Goal: Task Accomplishment & Management: Use online tool/utility

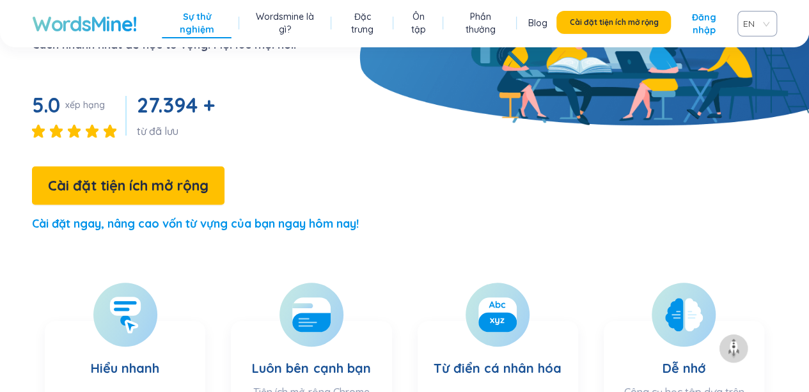
scroll to position [289, 0]
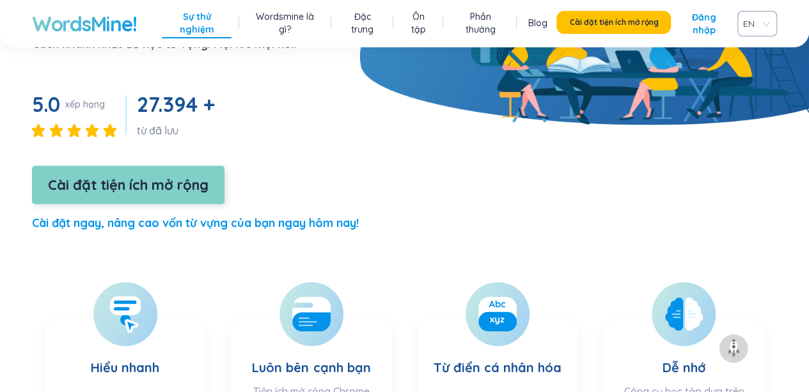
click at [143, 176] on font "Cài đặt tiện ích mở rộng" at bounding box center [128, 185] width 161 height 18
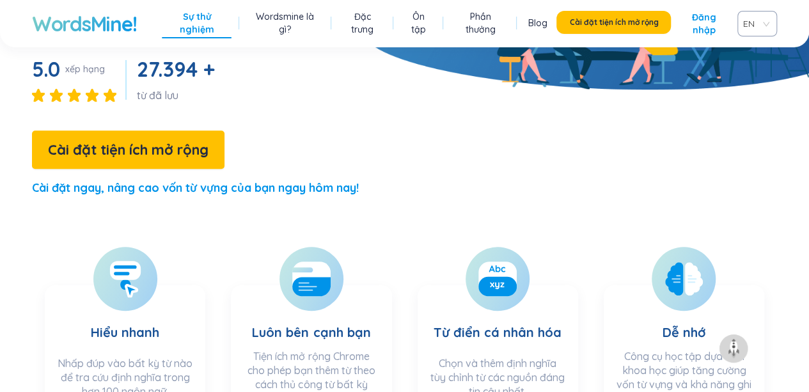
scroll to position [380, 0]
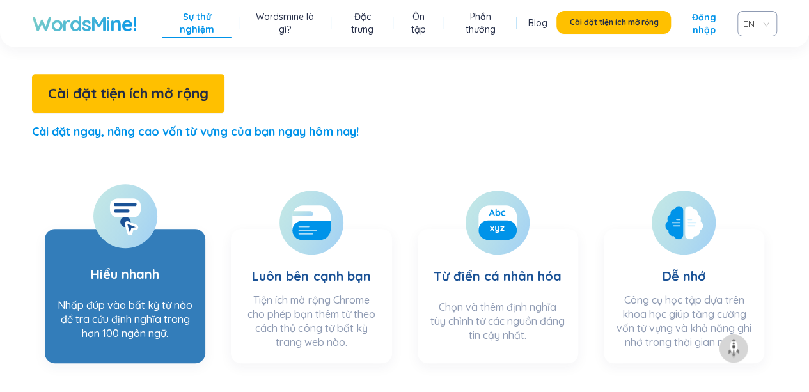
click at [131, 266] on font "Hiểu nhanh" at bounding box center [125, 274] width 68 height 16
click at [127, 217] on ellipse at bounding box center [125, 222] width 10 height 10
click at [116, 245] on h3 "Hiểu nhanh" at bounding box center [125, 266] width 68 height 52
click at [144, 246] on h3 "Hiểu nhanh" at bounding box center [125, 266] width 68 height 52
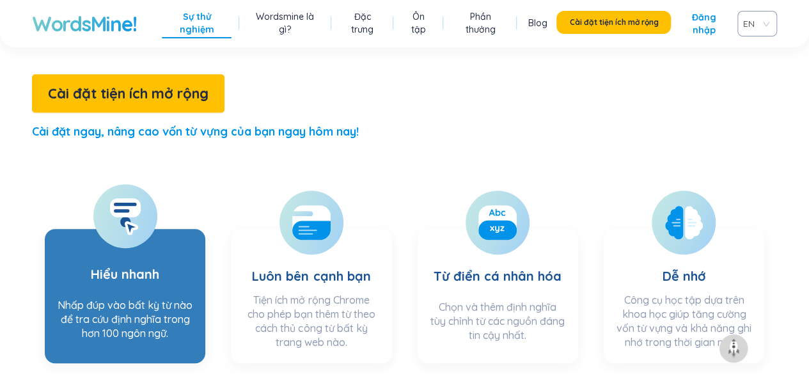
click at [116, 198] on icon at bounding box center [125, 216] width 32 height 37
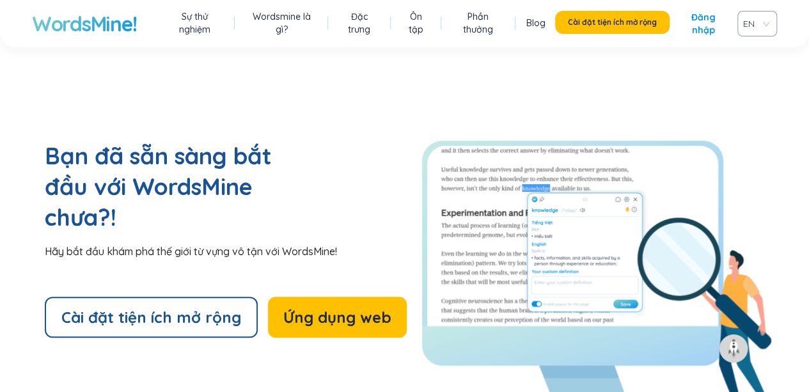
scroll to position [2753, 0]
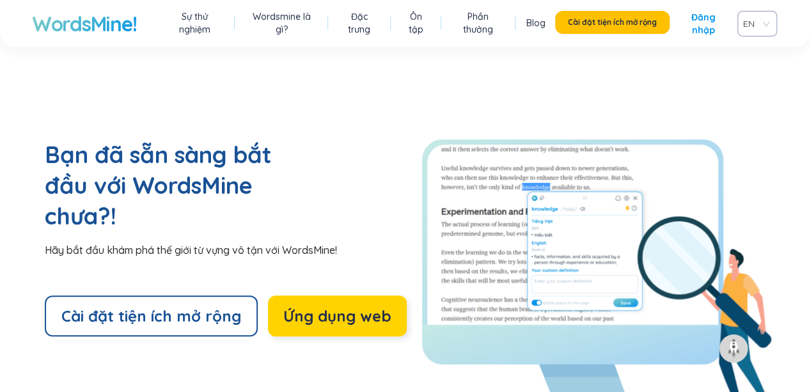
click at [310, 306] on font "Ứng dụng web" at bounding box center [337, 315] width 108 height 19
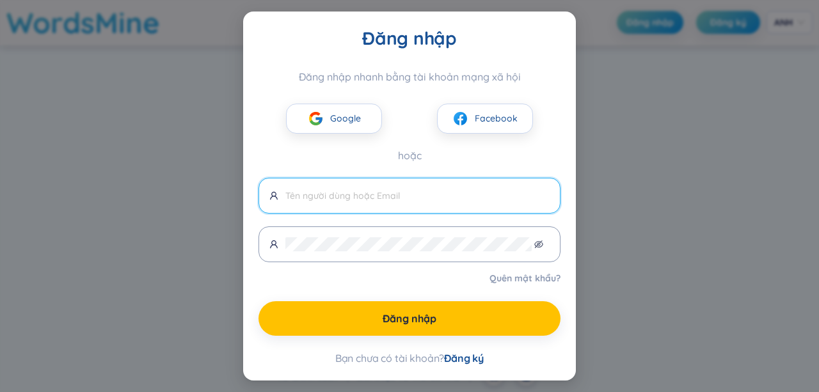
click at [344, 191] on input "text" at bounding box center [417, 196] width 264 height 14
click at [624, 326] on div "Đăng nhập Đăng nhập nhanh bằng tài khoản mạng xã hội Google Facebook hoặc Quên …" at bounding box center [409, 196] width 819 height 392
click at [443, 188] on span at bounding box center [409, 196] width 302 height 36
click at [498, 121] on font "Facebook" at bounding box center [496, 119] width 43 height 12
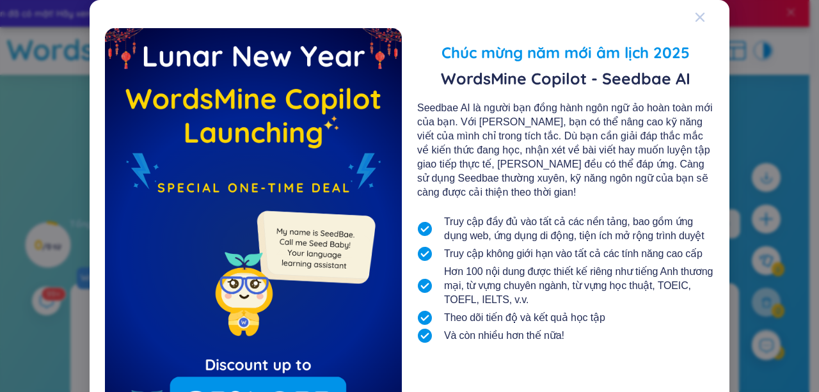
click at [700, 21] on span "Đóng" at bounding box center [712, 17] width 35 height 35
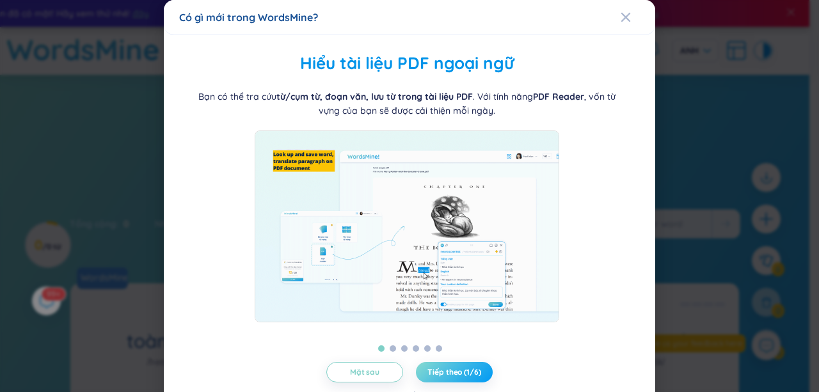
click at [434, 371] on font "Tiếp theo (1/6)" at bounding box center [453, 372] width 53 height 10
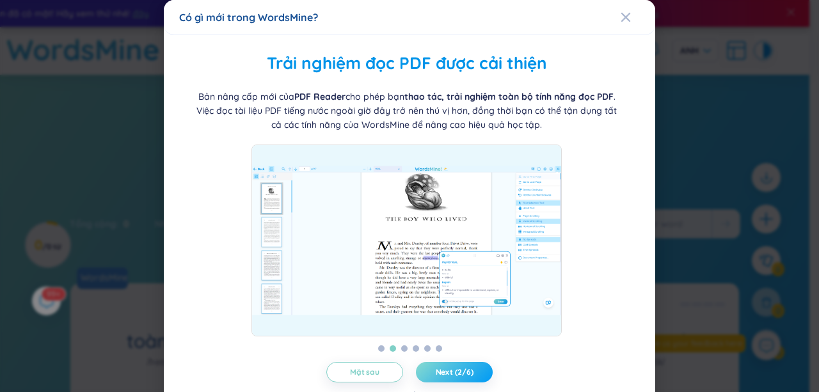
click at [436, 371] on span "Next (2/6)" at bounding box center [455, 372] width 38 height 10
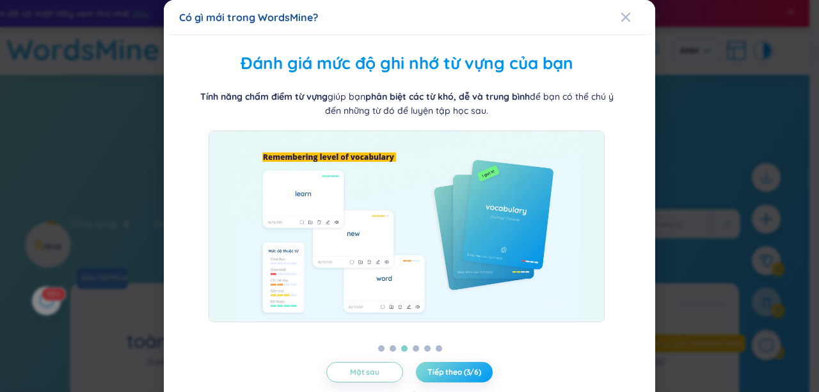
click at [434, 371] on span "Tiếp theo (3/6)" at bounding box center [454, 372] width 54 height 10
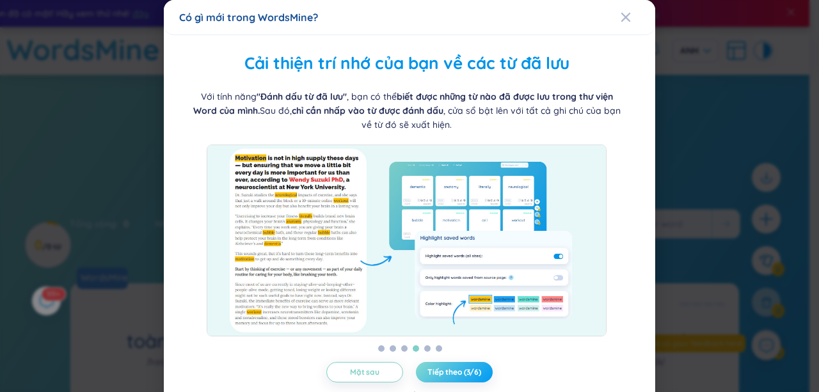
click at [434, 371] on font "Tiếp theo (3/6)" at bounding box center [454, 372] width 54 height 10
click at [434, 371] on span "Tiếp theo (4/6)" at bounding box center [454, 372] width 54 height 10
click at [434, 371] on font "Tiếp theo (4/6)" at bounding box center [454, 372] width 54 height 10
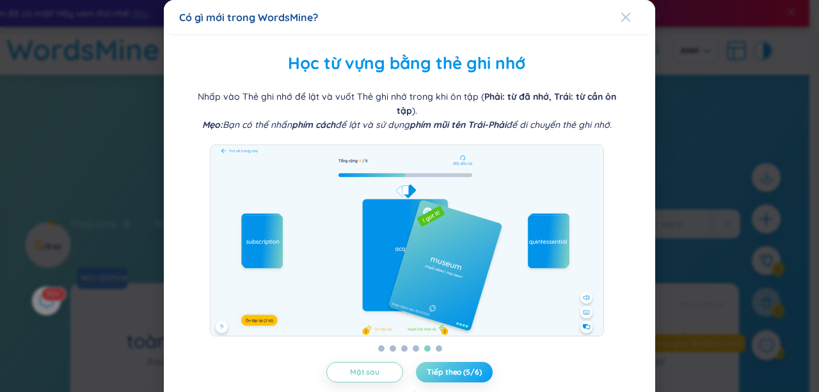
drag, startPoint x: 434, startPoint y: 371, endPoint x: 623, endPoint y: 20, distance: 398.8
click at [623, 20] on icon "Đóng" at bounding box center [626, 17] width 10 height 10
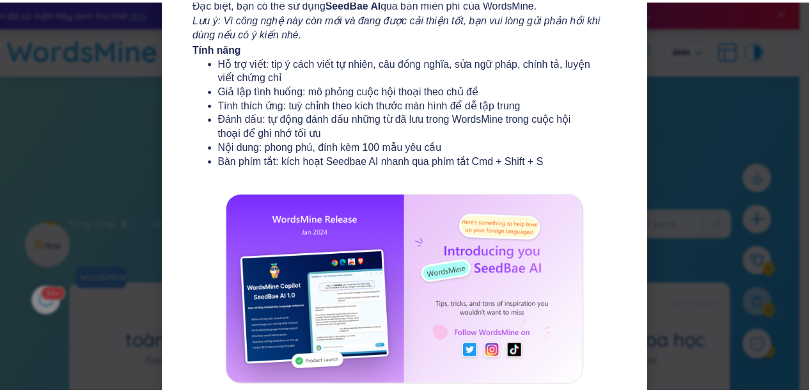
scroll to position [253, 0]
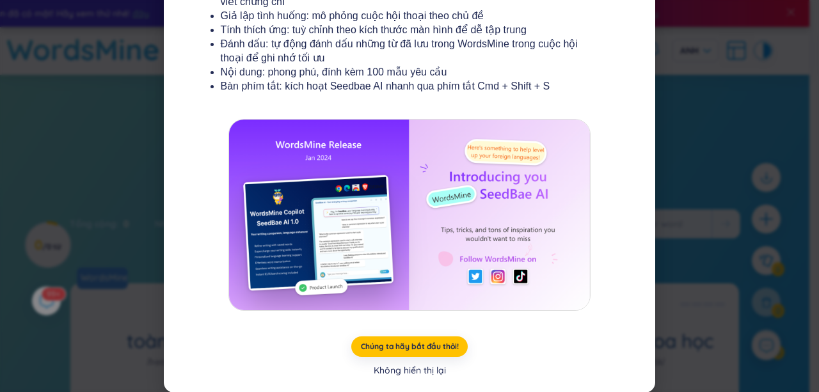
click at [400, 374] on font "Không hiển thị lại" at bounding box center [410, 371] width 72 height 12
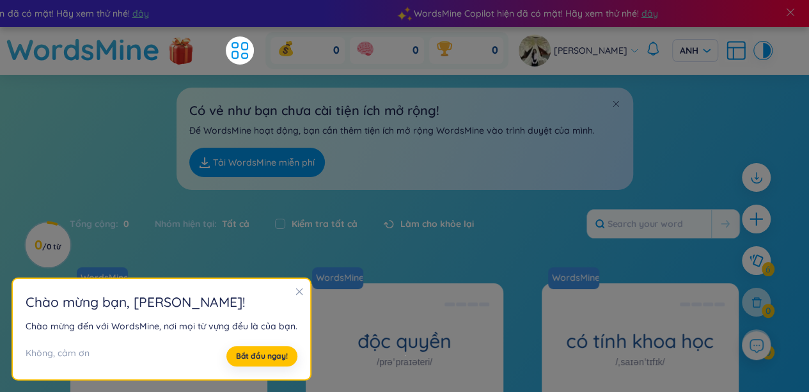
scroll to position [86, 0]
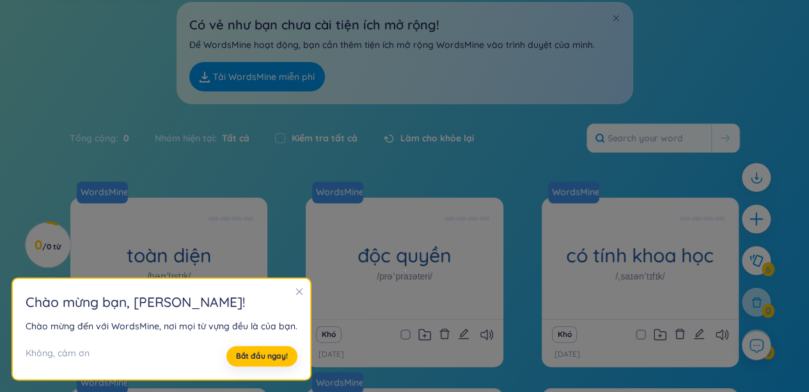
click at [296, 293] on icon "đóng" at bounding box center [299, 292] width 7 height 7
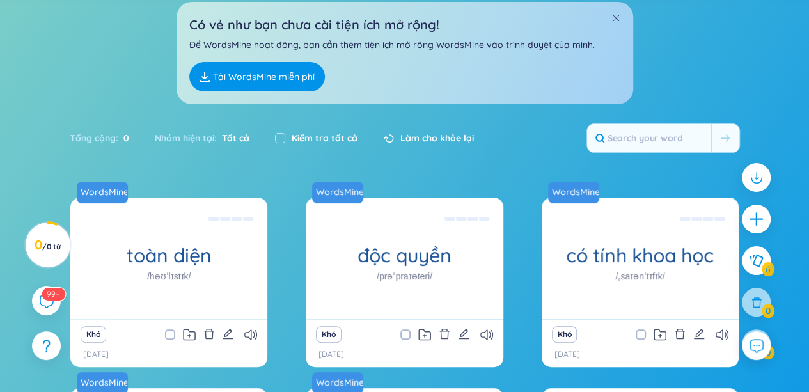
scroll to position [0, 0]
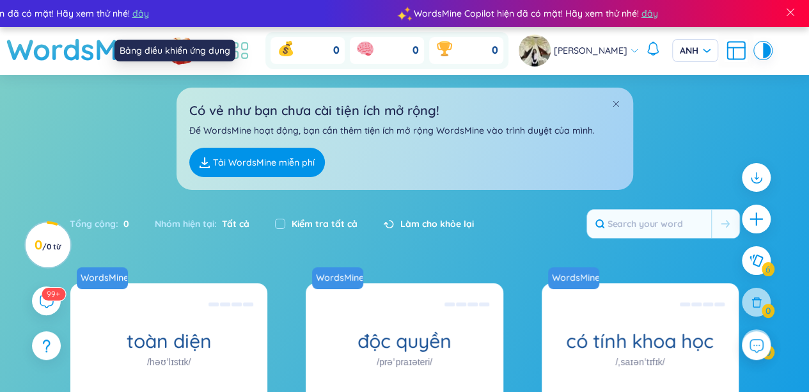
click at [251, 42] on icon at bounding box center [239, 50] width 23 height 23
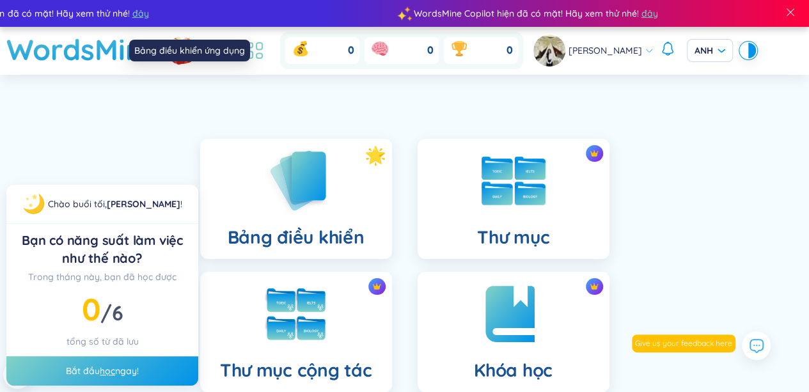
click at [266, 52] on icon at bounding box center [254, 50] width 23 height 23
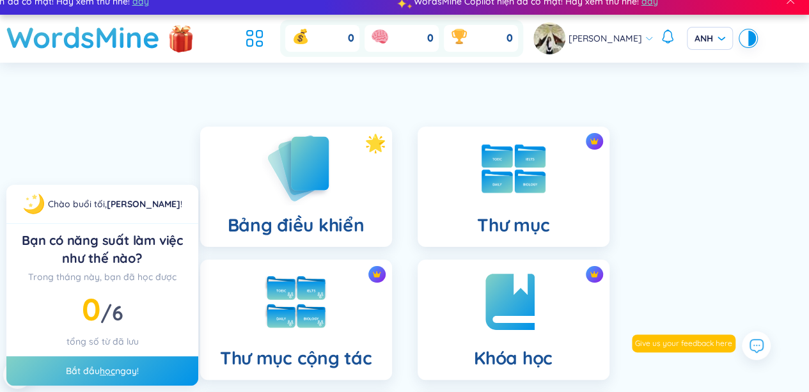
scroll to position [10, 0]
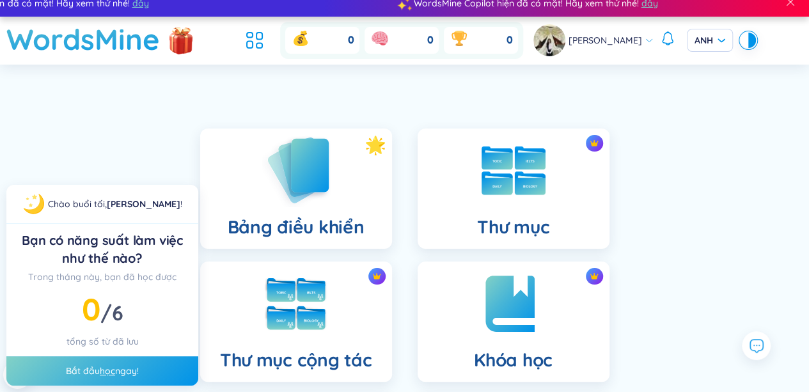
click at [290, 189] on img at bounding box center [296, 170] width 70 height 73
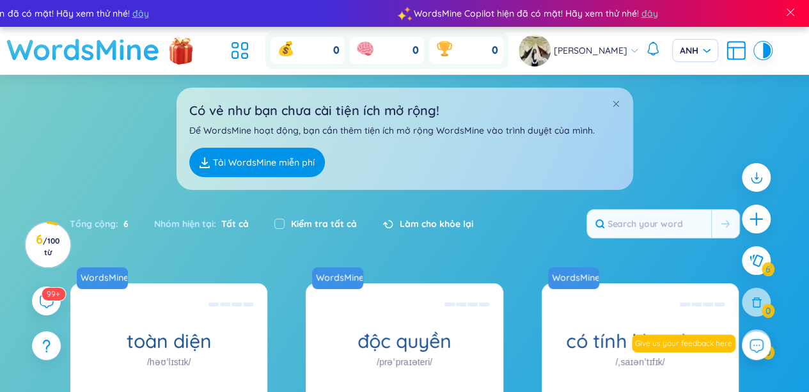
click at [77, 47] on font "WordsMine" at bounding box center [83, 49] width 154 height 36
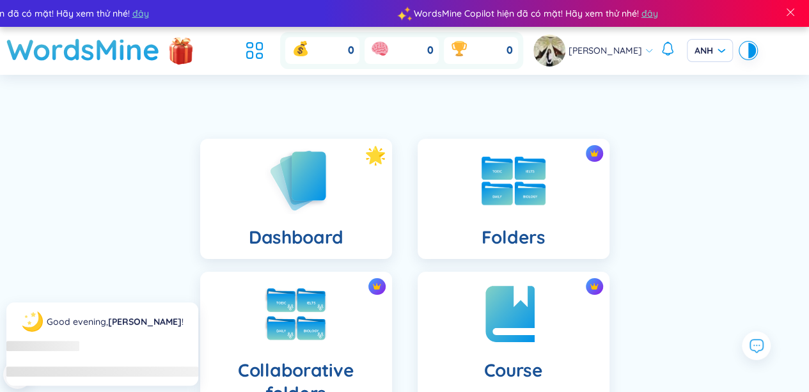
scroll to position [10, 0]
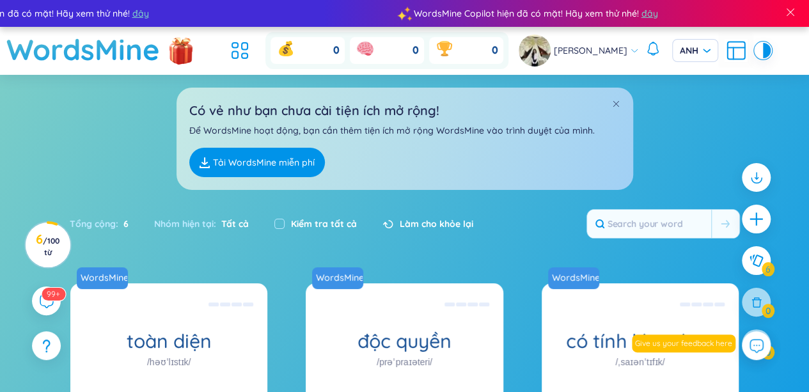
click at [253, 164] on font "Tải WordsMine miễn phí" at bounding box center [264, 163] width 102 height 12
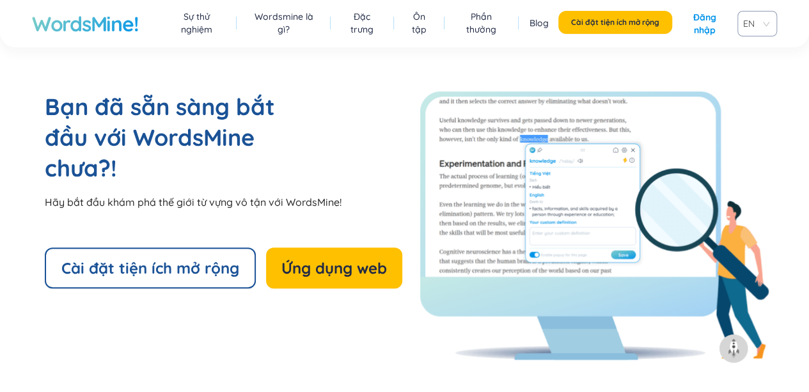
scroll to position [2769, 0]
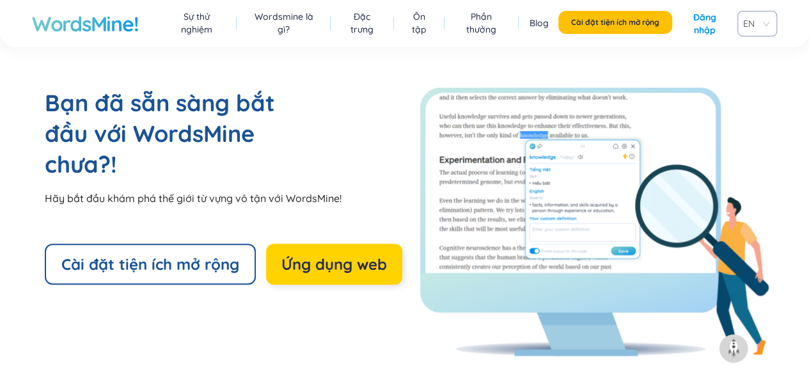
click at [330, 270] on font "Ứng dụng web" at bounding box center [335, 264] width 106 height 19
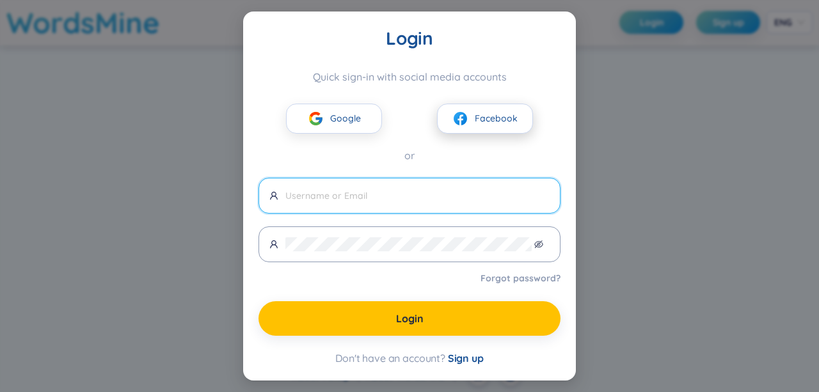
click at [500, 120] on span "Facebook" at bounding box center [496, 118] width 43 height 14
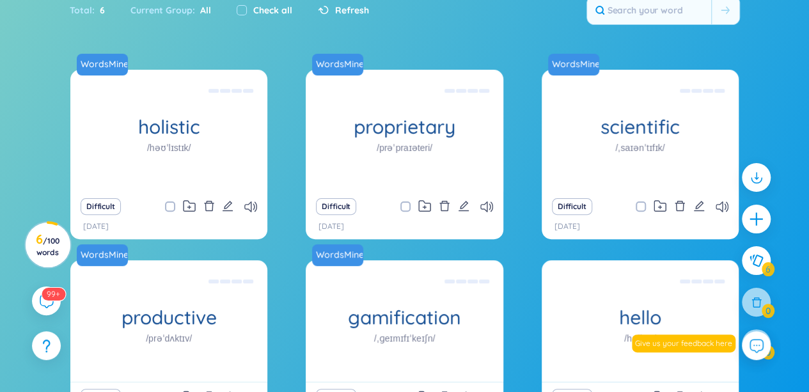
scroll to position [96, 0]
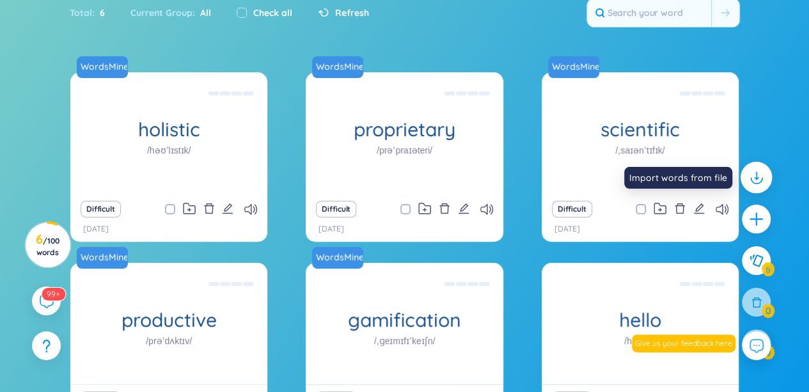
click at [756, 173] on icon at bounding box center [756, 175] width 0 height 7
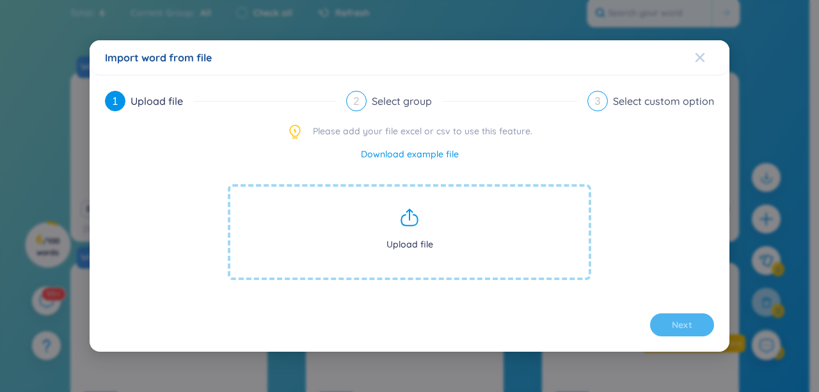
click at [704, 60] on icon "Close" at bounding box center [700, 57] width 10 height 10
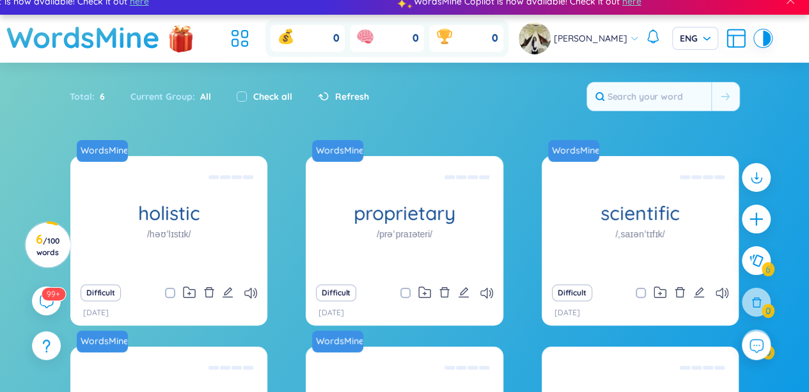
scroll to position [6, 0]
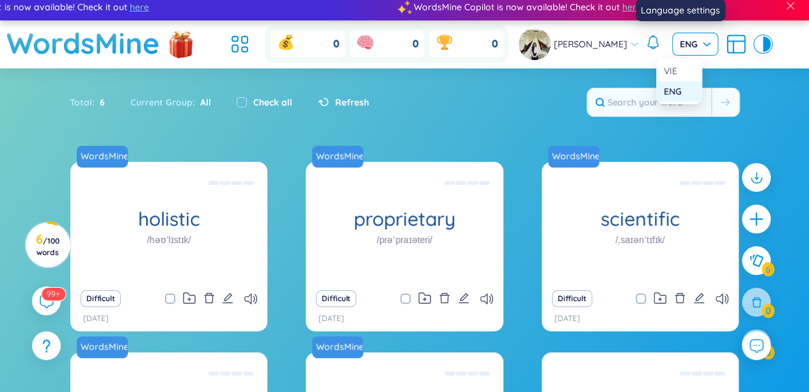
click at [690, 44] on span "ENG" at bounding box center [695, 44] width 31 height 13
click at [677, 69] on div "VIE" at bounding box center [679, 71] width 31 height 14
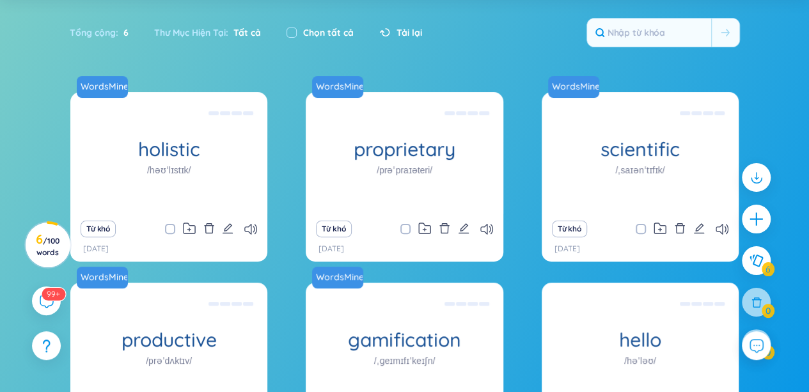
scroll to position [0, 0]
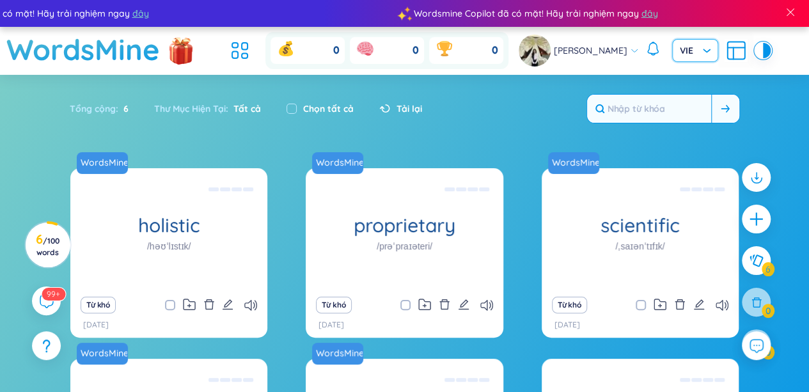
click at [649, 106] on input "text" at bounding box center [649, 109] width 124 height 28
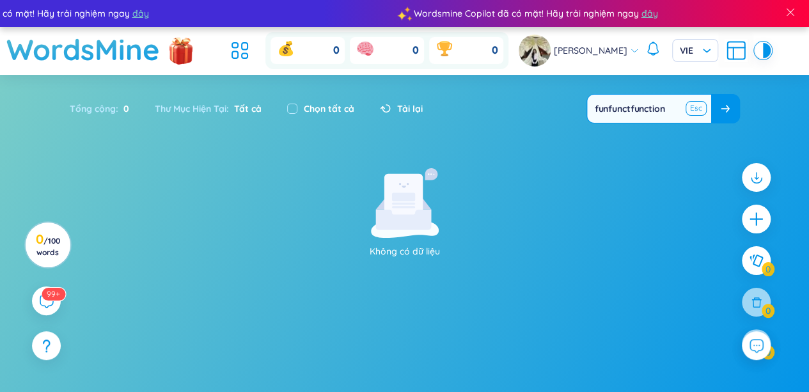
type input "function"
click at [695, 110] on button at bounding box center [694, 109] width 10 height 10
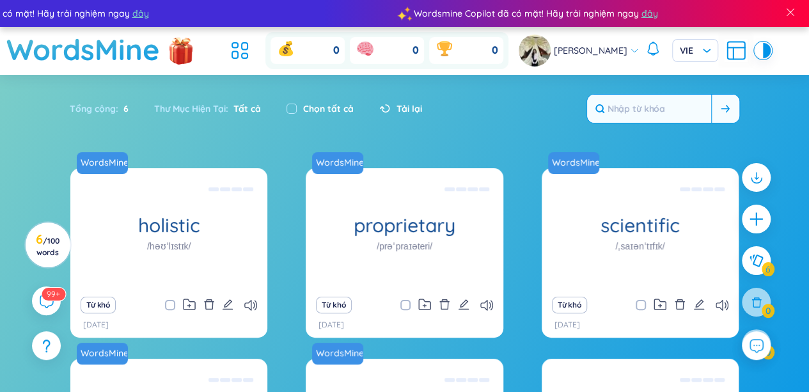
click at [661, 112] on input "text" at bounding box center [649, 109] width 124 height 28
click at [227, 309] on icon "edit" at bounding box center [228, 304] width 10 height 10
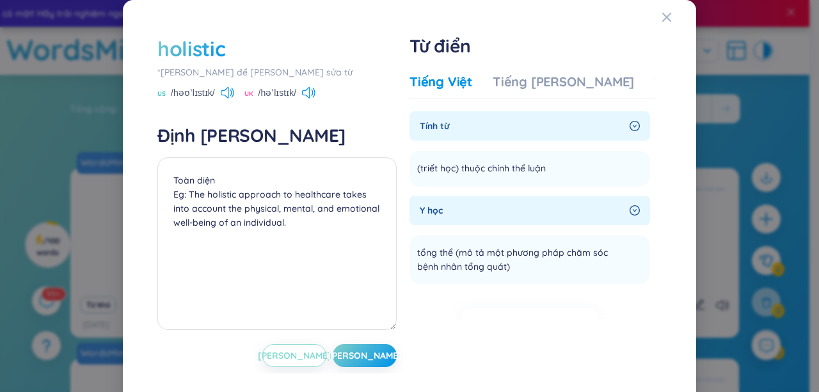
click at [285, 354] on span "Hủy" at bounding box center [295, 355] width 74 height 13
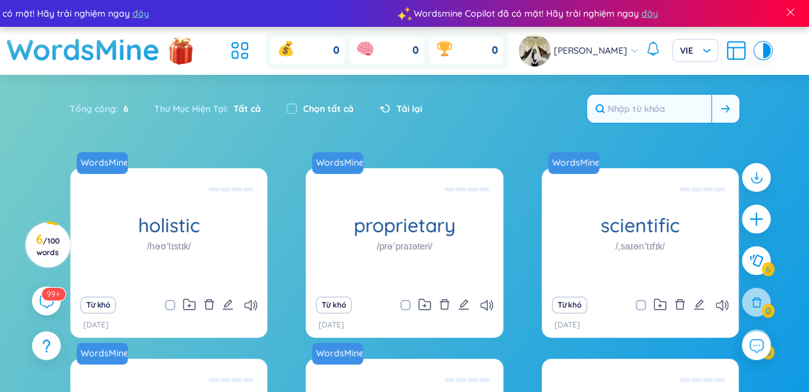
click at [685, 115] on input "text" at bounding box center [649, 109] width 124 height 28
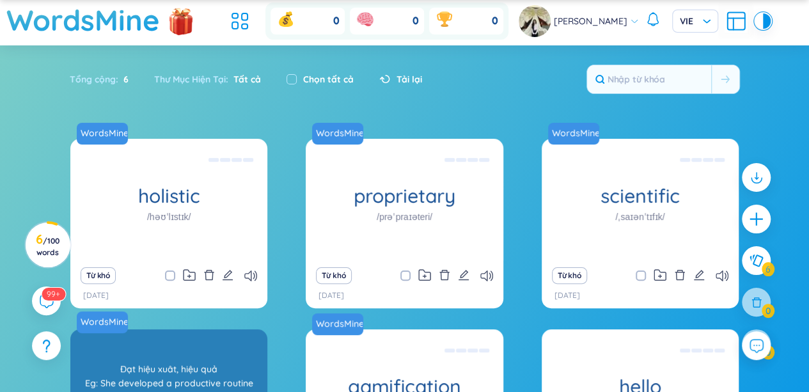
scroll to position [17, 0]
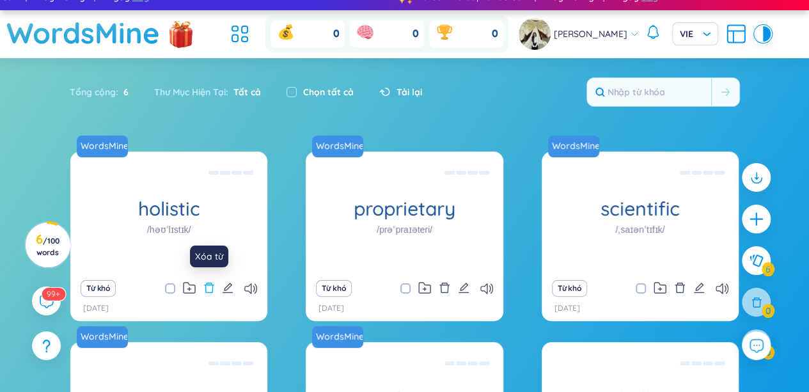
click at [205, 295] on button at bounding box center [209, 289] width 12 height 18
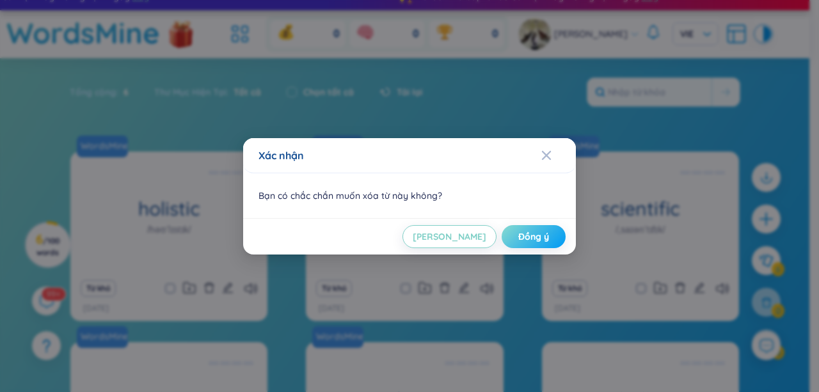
click at [546, 237] on span "Đồng ý" at bounding box center [533, 236] width 31 height 13
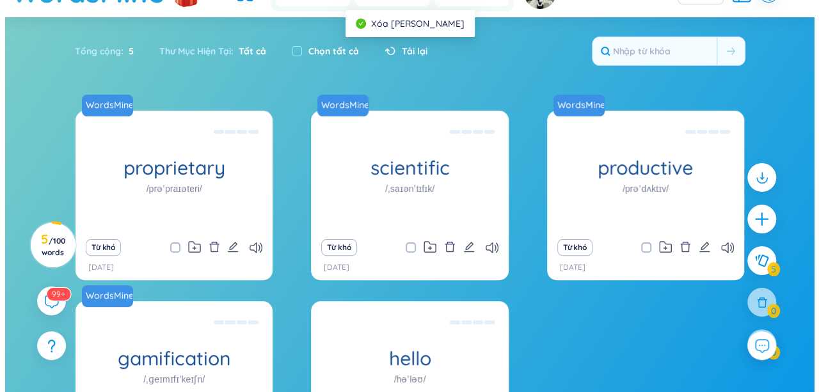
scroll to position [56, 0]
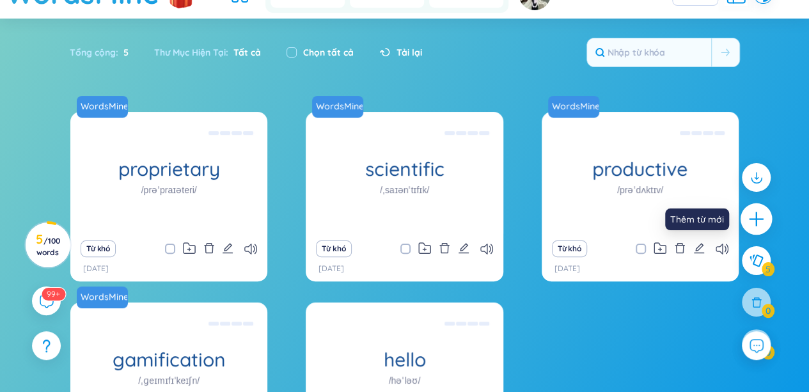
click at [752, 216] on icon "plus" at bounding box center [757, 220] width 18 height 18
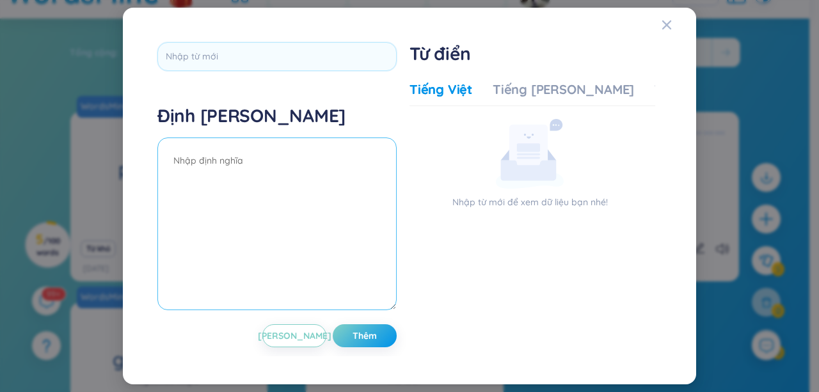
click at [243, 171] on textarea at bounding box center [276, 224] width 239 height 173
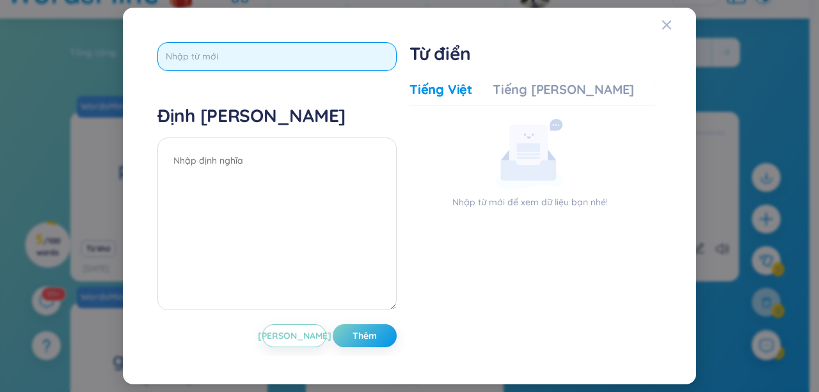
click at [240, 58] on input "text" at bounding box center [276, 56] width 239 height 29
type input "community"
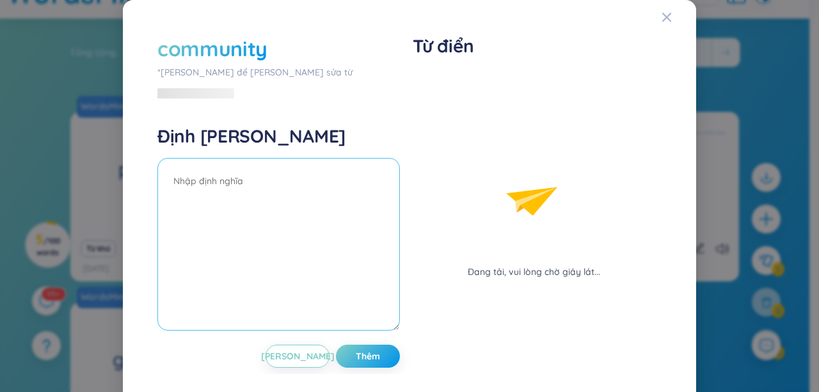
click at [219, 161] on textarea at bounding box center [278, 244] width 242 height 173
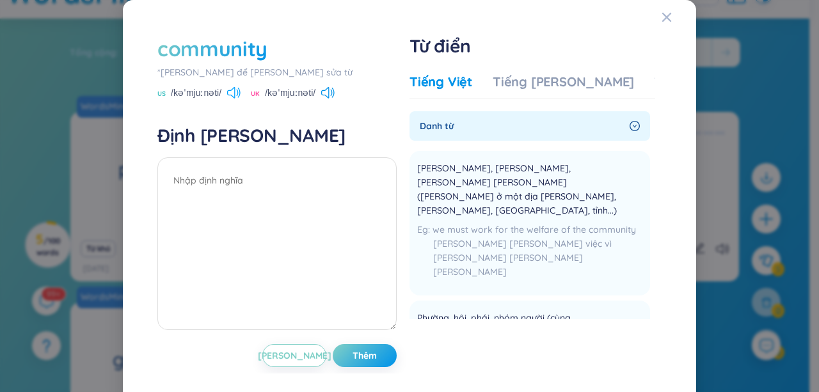
click at [227, 90] on icon at bounding box center [233, 93] width 13 height 12
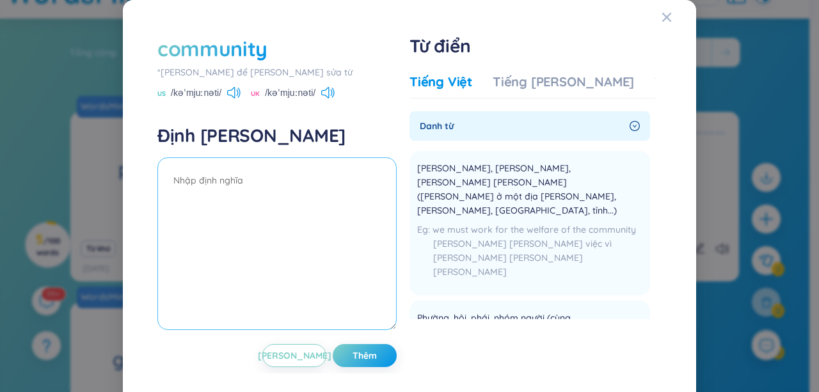
click at [227, 177] on textarea at bounding box center [276, 243] width 239 height 173
type textarea "v"
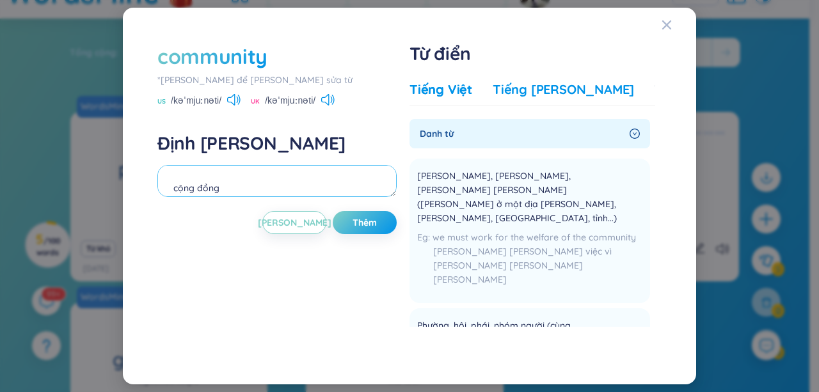
type textarea "cộng đồng"
click at [524, 90] on div "Tiếng Anh" at bounding box center [563, 90] width 141 height 18
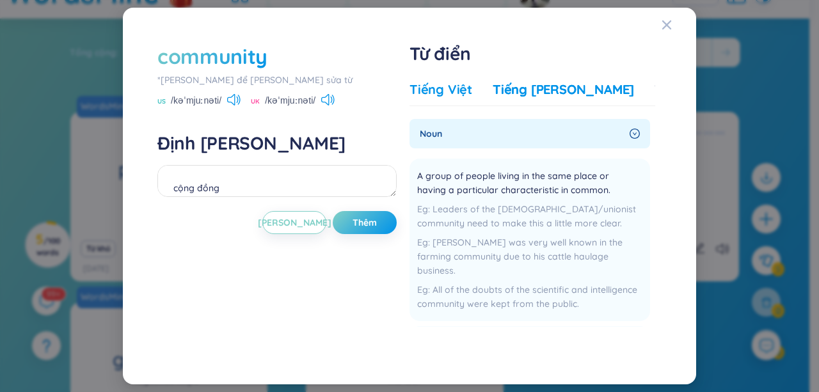
click at [452, 97] on div "Tiếng Việt" at bounding box center [440, 90] width 63 height 18
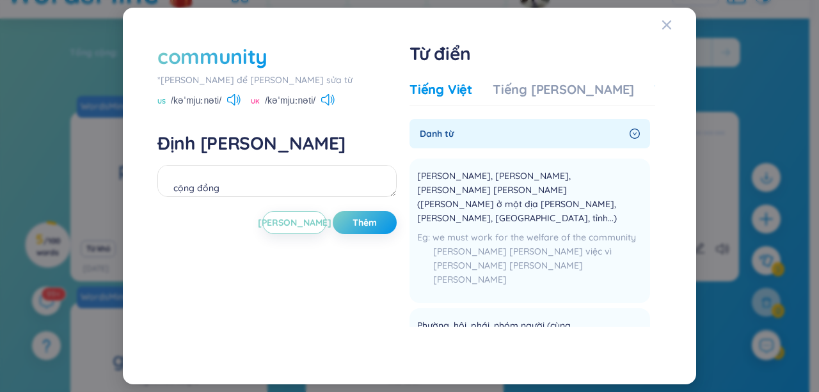
click at [655, 92] on div "Ví dụ" at bounding box center [670, 90] width 31 height 18
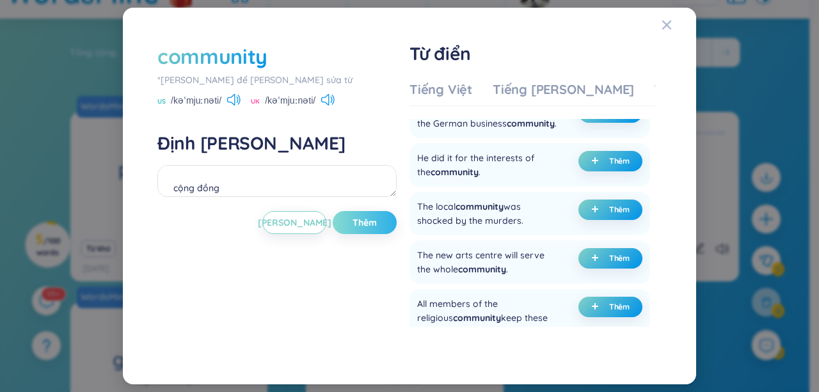
scroll to position [196, 0]
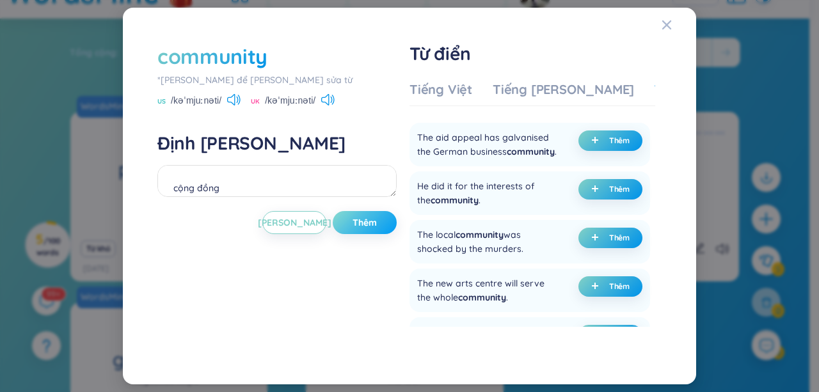
click at [354, 218] on button "Thêm" at bounding box center [365, 222] width 64 height 23
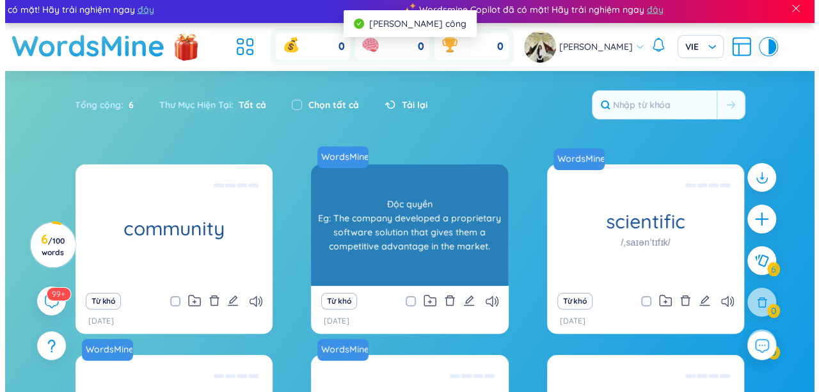
scroll to position [0, 0]
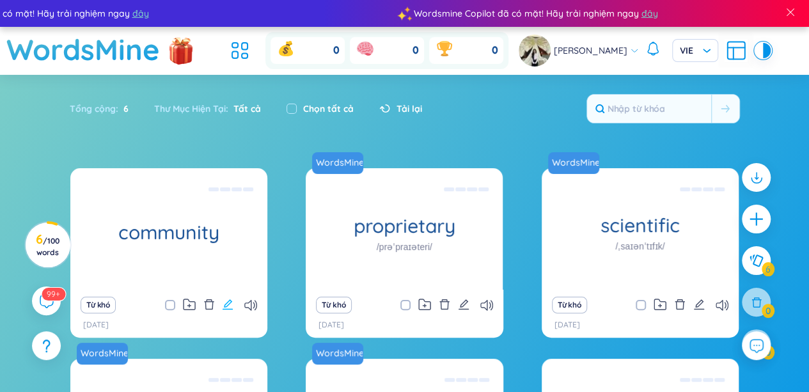
click at [228, 299] on icon "edit" at bounding box center [228, 305] width 12 height 12
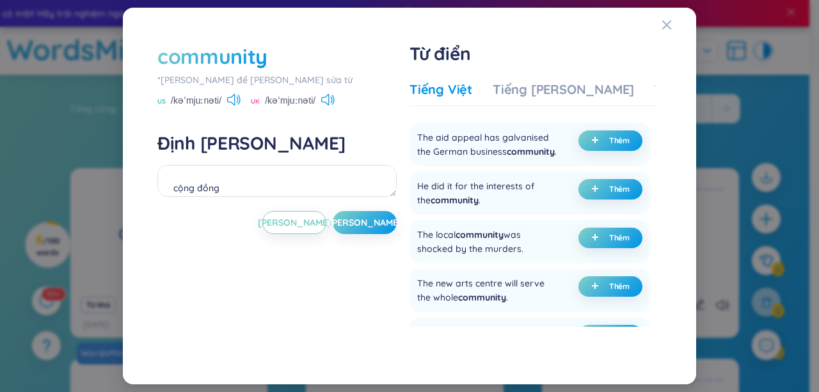
click at [449, 95] on div "Tiếng Việt" at bounding box center [440, 90] width 63 height 18
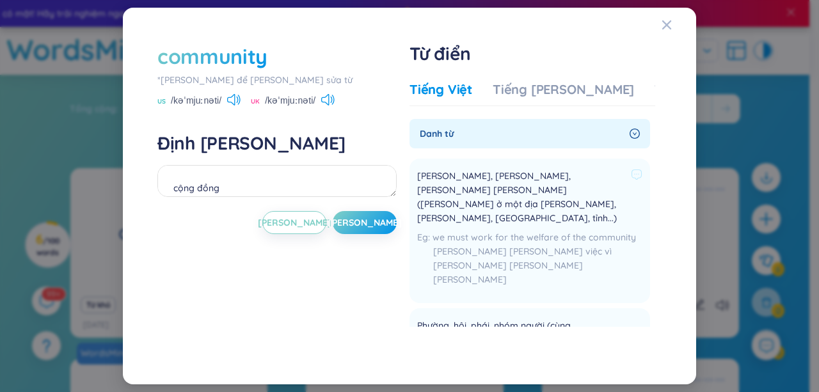
click at [477, 230] on div "we must work for the welfare of the community chúng ta phải làm việc vì phúc lợ…" at bounding box center [529, 261] width 225 height 63
click at [459, 173] on span "Dân, dân chúng, nhân dân (cùng ở một địa phương, quận, huyện, khu phố, tỉnh...)" at bounding box center [521, 197] width 209 height 56
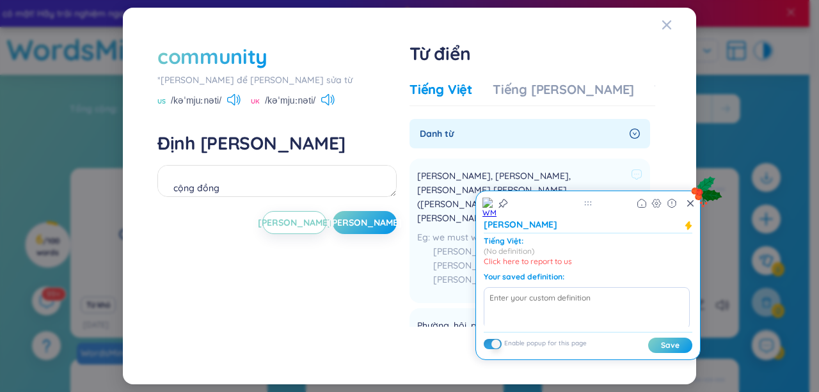
click at [442, 232] on span "we must work for the welfare of the community" at bounding box center [534, 238] width 203 height 12
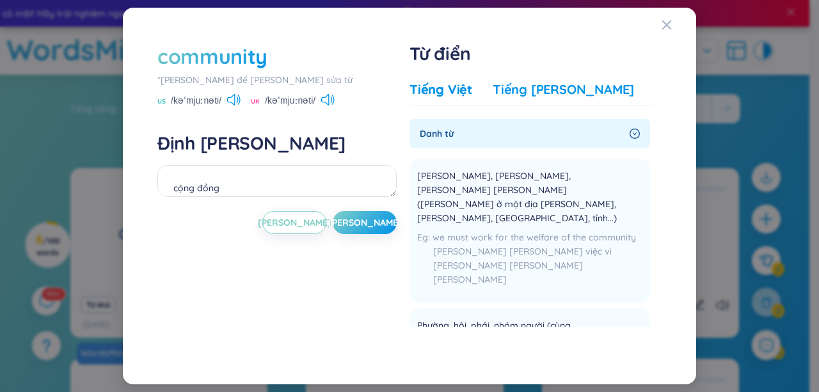
click at [510, 94] on div "Tiếng Anh" at bounding box center [563, 90] width 141 height 18
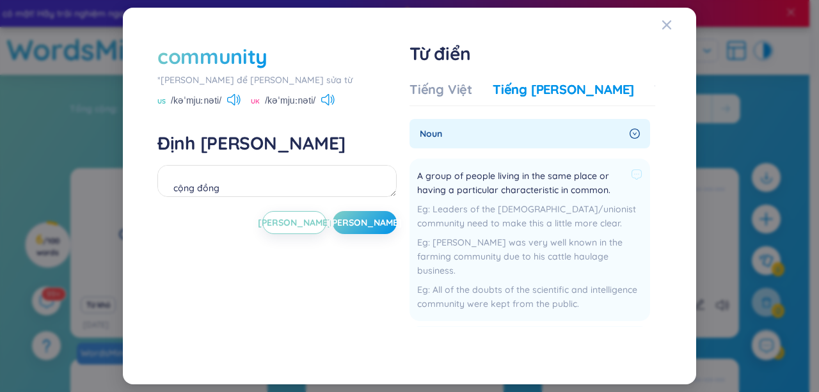
click at [431, 175] on span "A group of people living in the same place or having a particular characteristi…" at bounding box center [521, 183] width 209 height 28
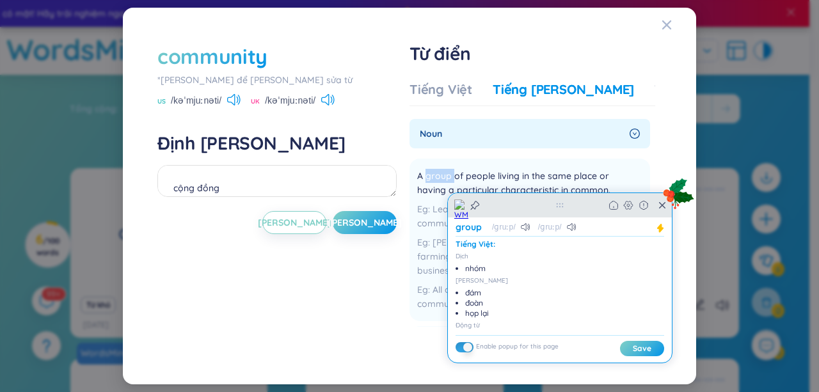
click at [660, 213] on div "Back Home" at bounding box center [560, 205] width 224 height 24
click at [662, 203] on icon at bounding box center [679, 193] width 34 height 34
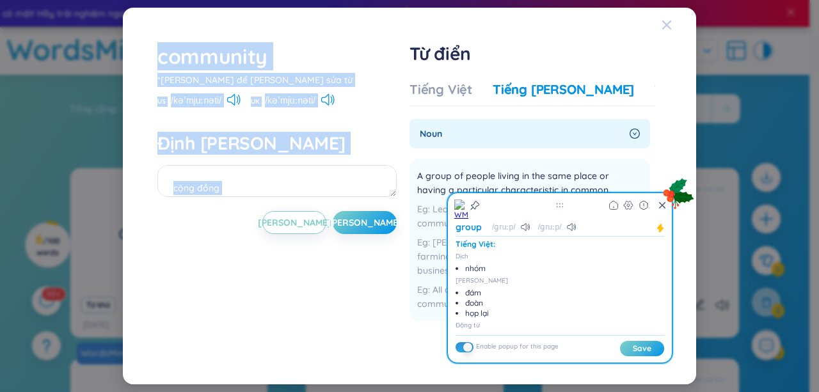
drag, startPoint x: 331, startPoint y: 304, endPoint x: 667, endPoint y: 33, distance: 431.3
click at [667, 33] on div "community *Nhấn để chỉnh sửa từ US /kəˈmjuːnəti/ UK /kəˈmjuːnəti/ Định nghĩa cộ…" at bounding box center [409, 196] width 573 height 377
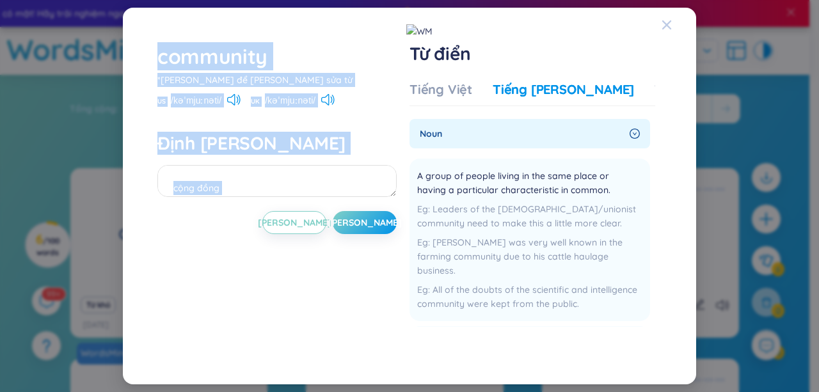
click at [667, 33] on div "Close" at bounding box center [667, 25] width 10 height 35
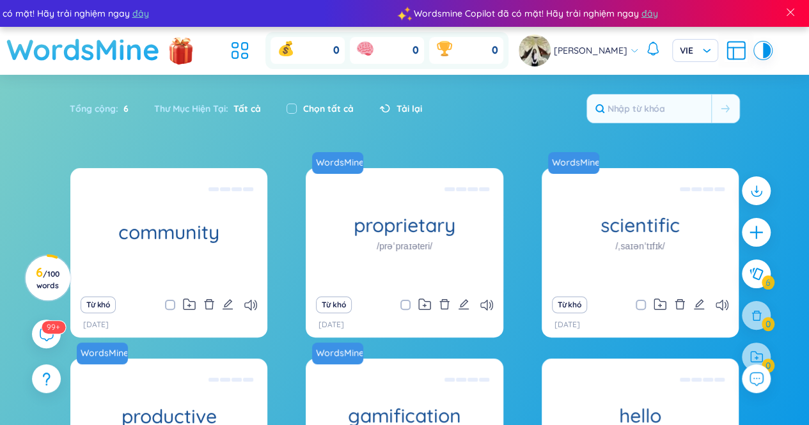
click at [126, 53] on h1 "WordsMine" at bounding box center [83, 49] width 154 height 45
click at [482, 126] on div "Tổng cộng : 6 Thư Mục Hiện Tại : Tất cả Chọn tất cả Tải lại" at bounding box center [405, 115] width 799 height 55
click at [251, 44] on icon at bounding box center [239, 50] width 23 height 23
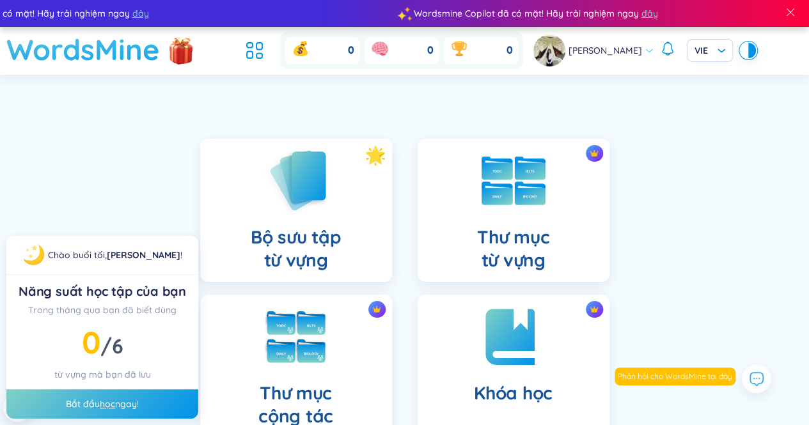
click at [40, 41] on h1 "WordsMine" at bounding box center [83, 49] width 154 height 45
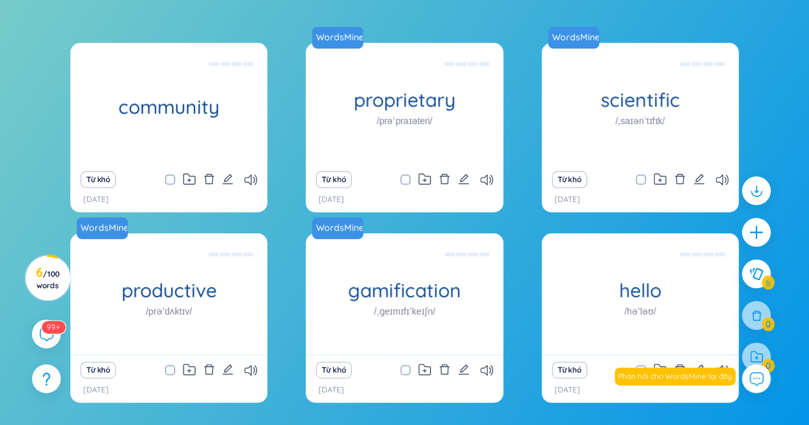
scroll to position [169, 0]
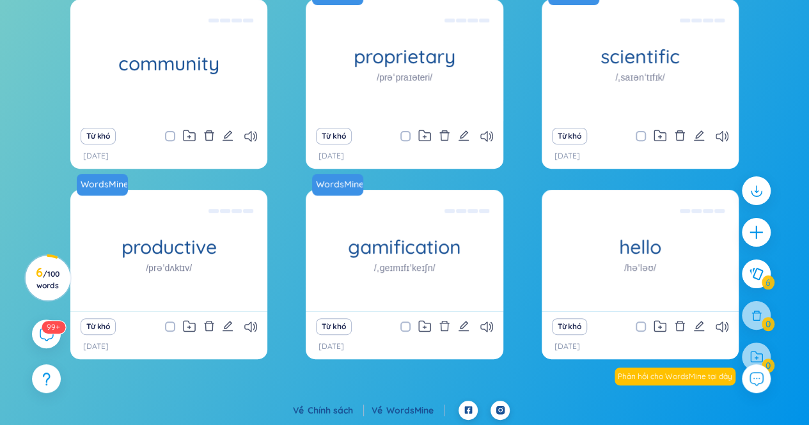
click at [401, 392] on link "WordsMine" at bounding box center [415, 411] width 58 height 12
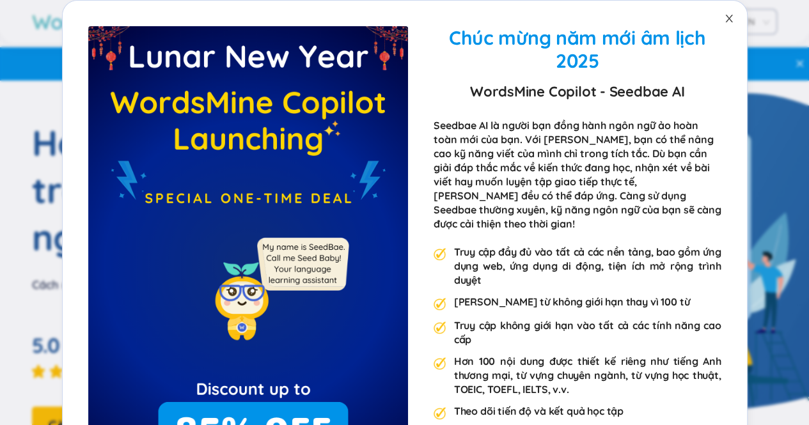
click at [726, 17] on icon "đóng" at bounding box center [729, 19] width 7 height 8
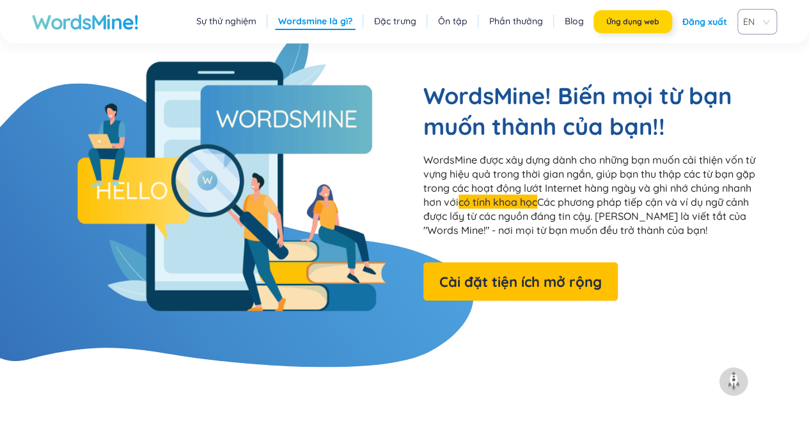
scroll to position [1072, 0]
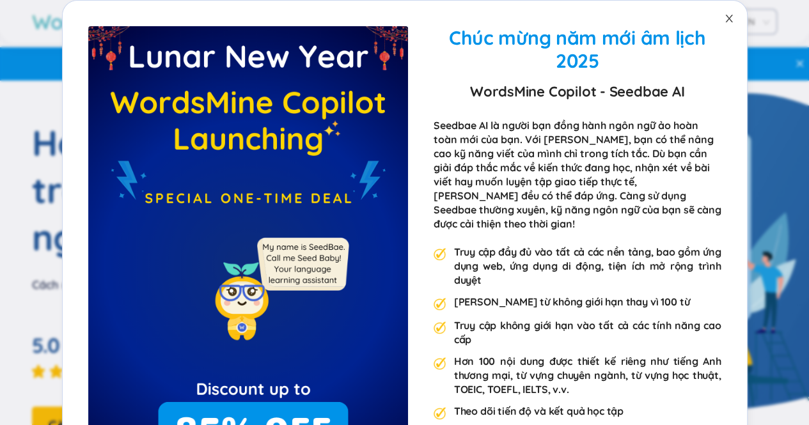
click at [726, 15] on icon "đóng" at bounding box center [729, 19] width 7 height 8
